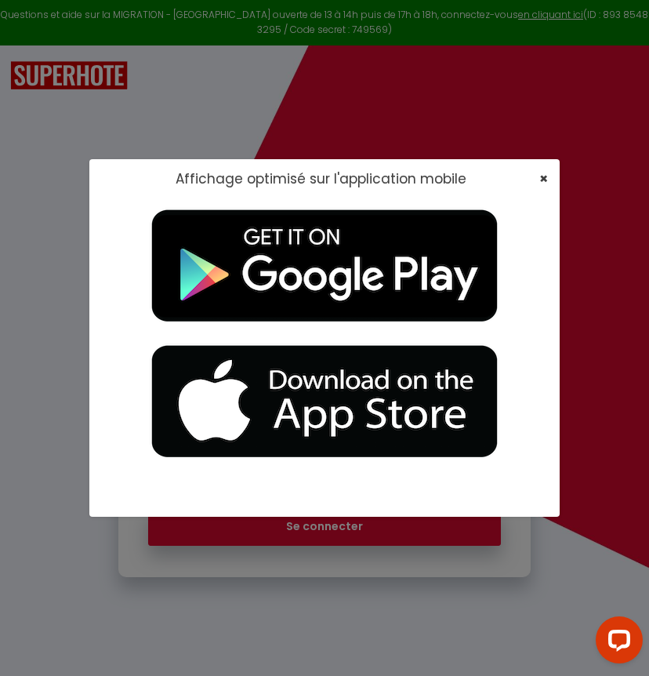
click at [541, 179] on span "×" at bounding box center [544, 179] width 9 height 20
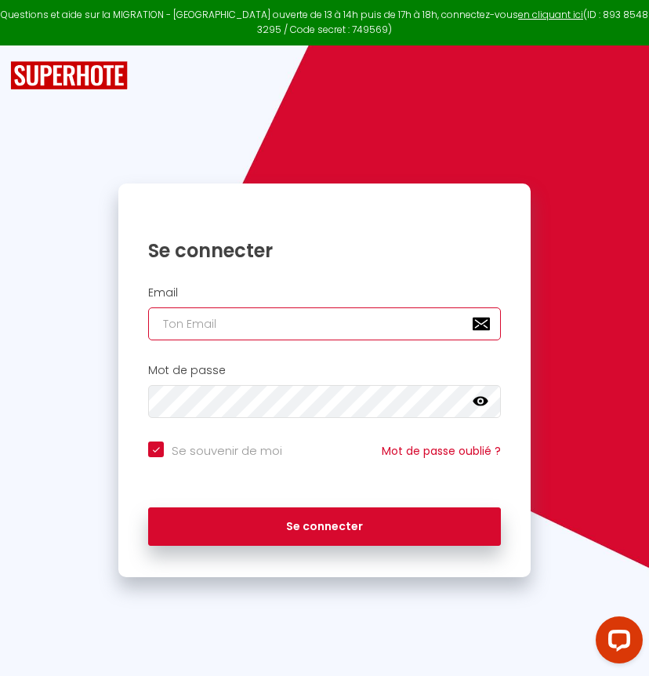
click at [348, 327] on input "email" at bounding box center [324, 323] width 352 height 33
type input "[EMAIL_ADDRESS][DOMAIN_NAME]"
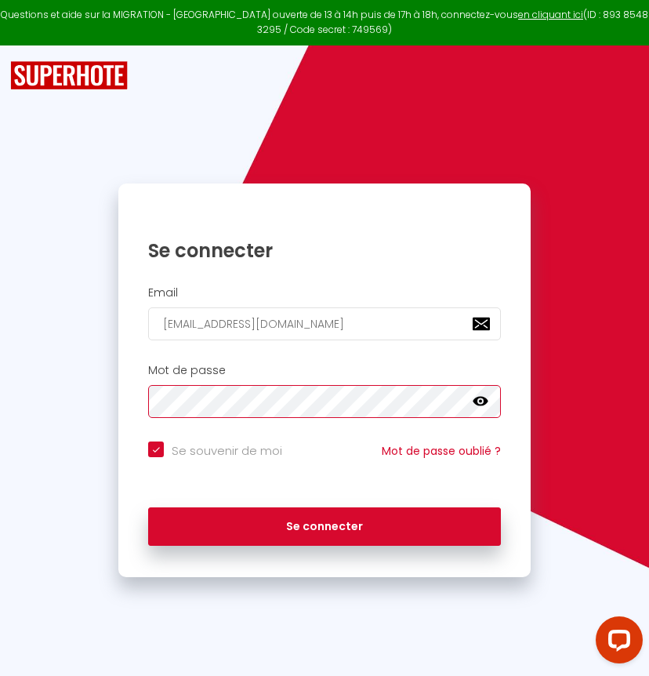
click at [324, 523] on button "Se connecter" at bounding box center [324, 526] width 352 height 39
checkbox input "true"
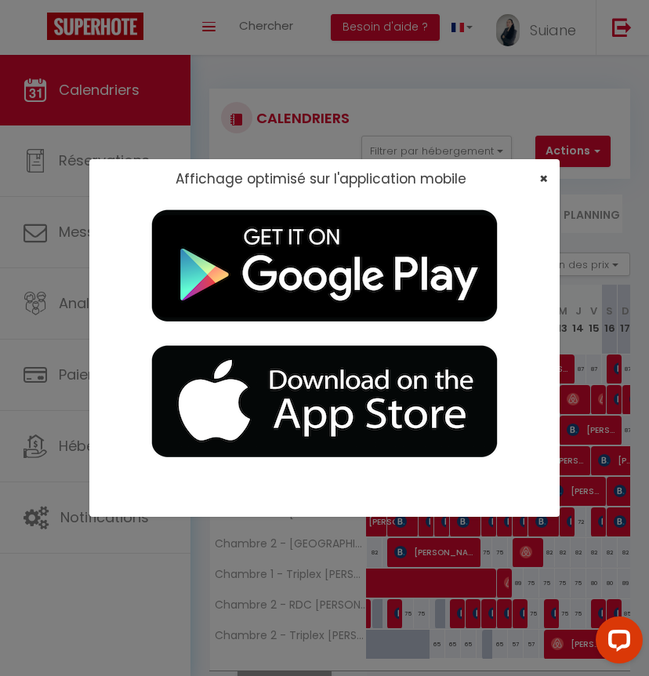
click at [543, 180] on span "×" at bounding box center [544, 179] width 9 height 20
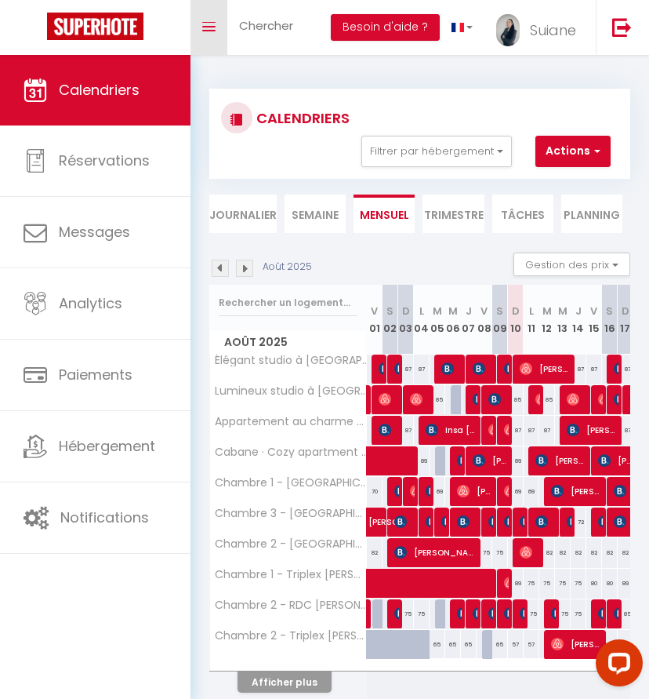
click at [221, 30] on link "Toggle menubar" at bounding box center [209, 27] width 37 height 55
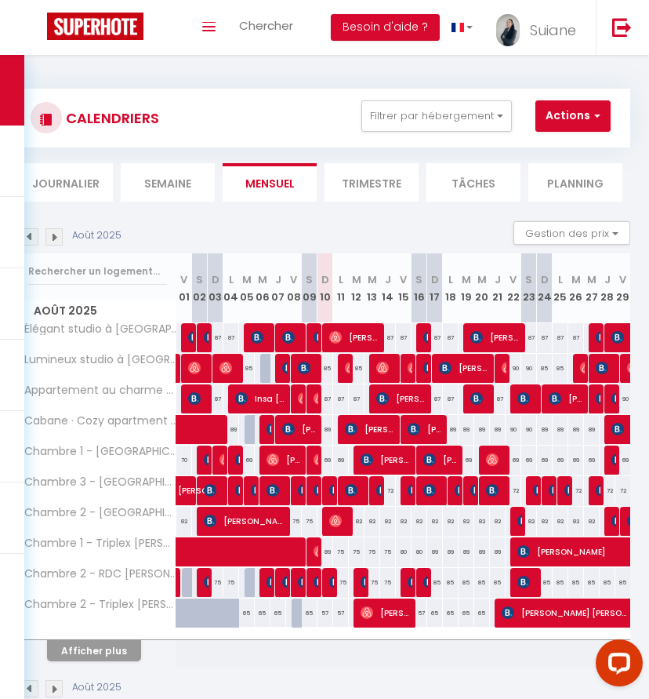
click at [155, 176] on li "Semaine" at bounding box center [168, 182] width 94 height 38
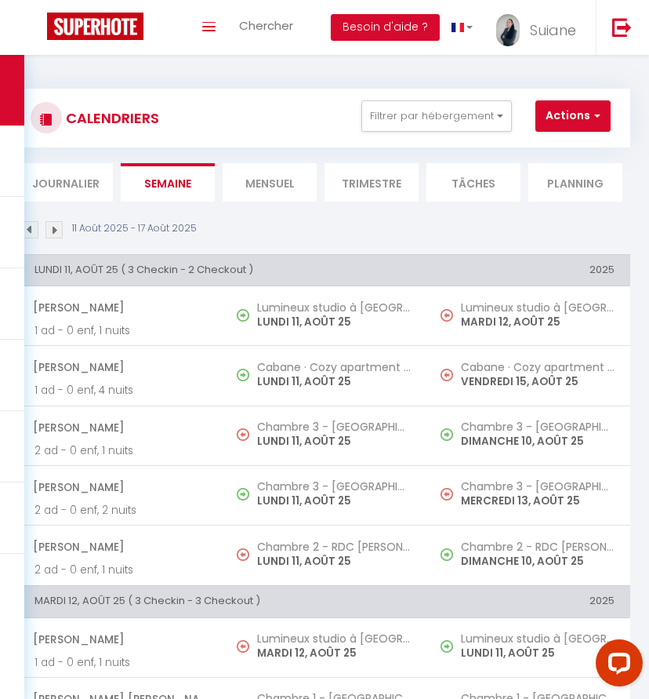
click at [67, 184] on li "Journalier" at bounding box center [66, 182] width 94 height 38
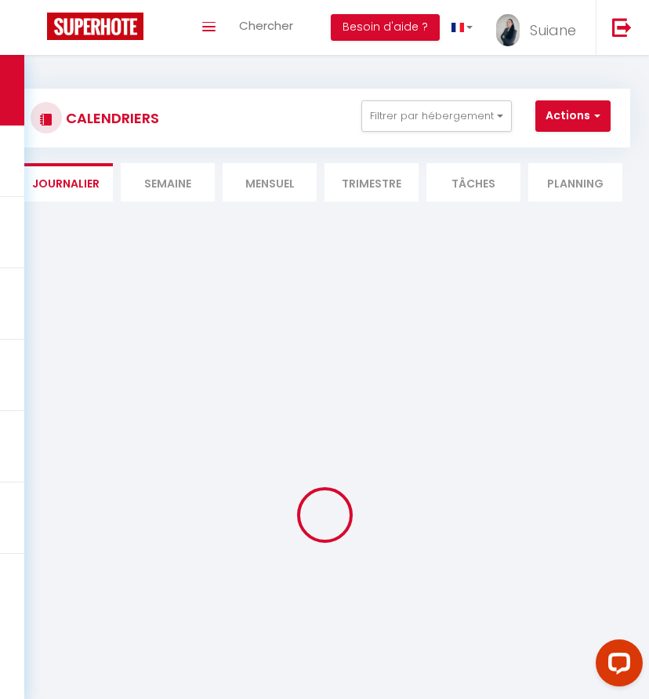
click at [166, 181] on li "Semaine" at bounding box center [168, 182] width 94 height 38
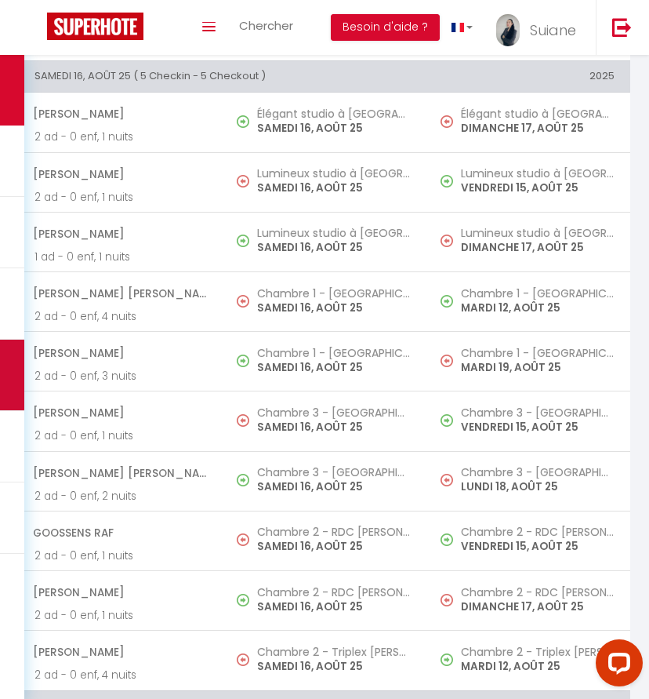
scroll to position [1849, 0]
